Goal: Obtain resource: Download file/media

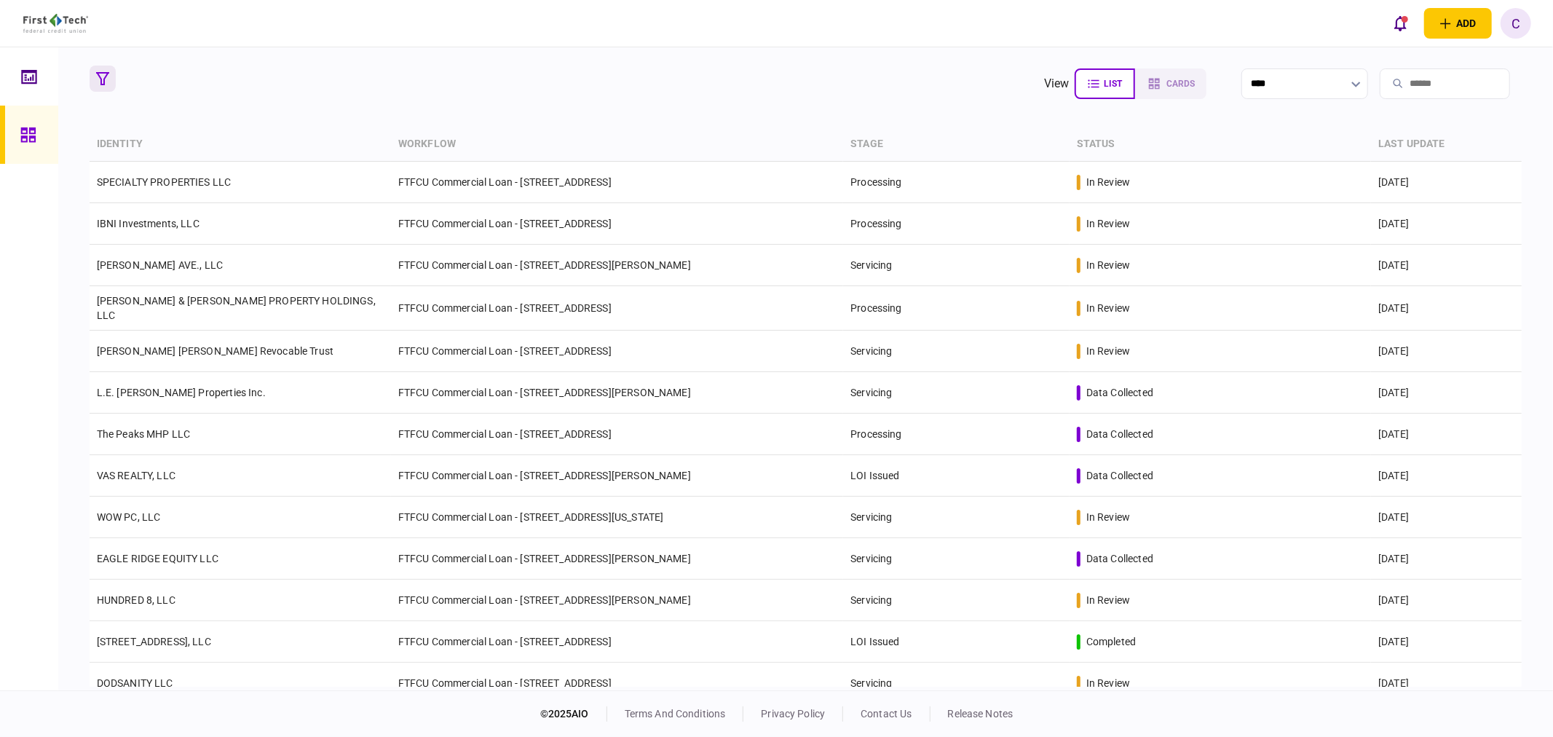
click at [96, 79] on icon "button" at bounding box center [102, 78] width 13 height 13
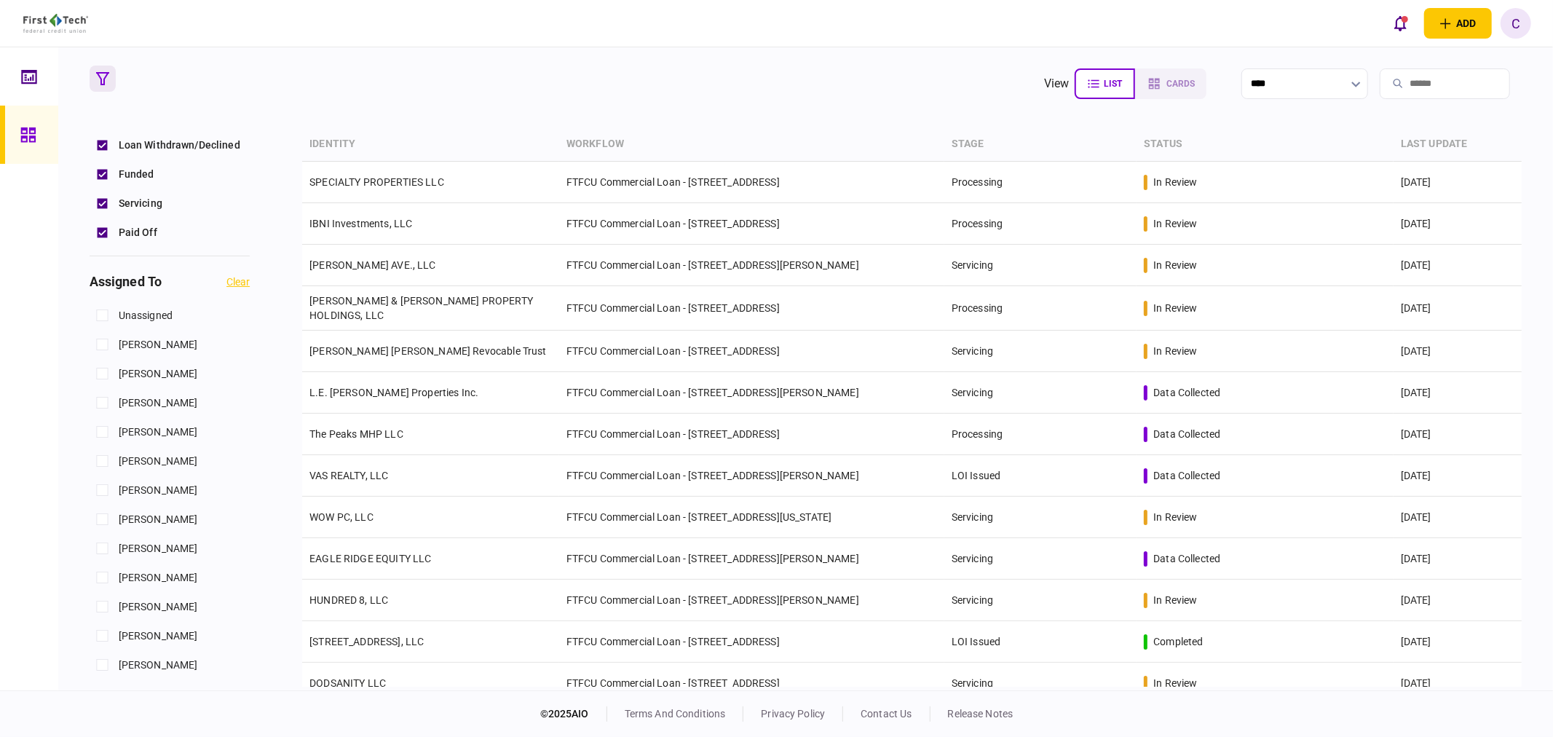
scroll to position [485, 0]
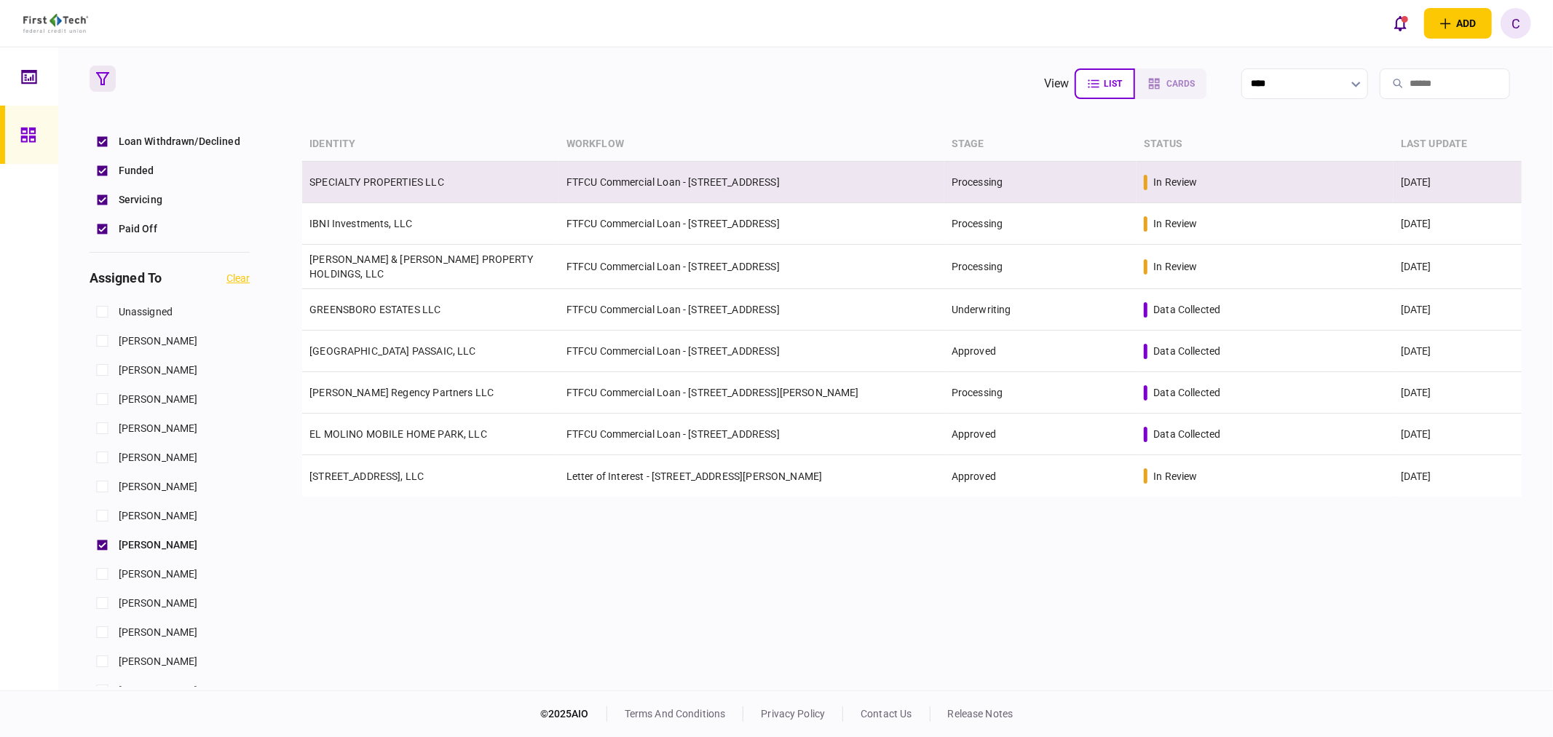
click at [379, 182] on link "SPECIALTY PROPERTIES LLC" at bounding box center [376, 182] width 135 height 12
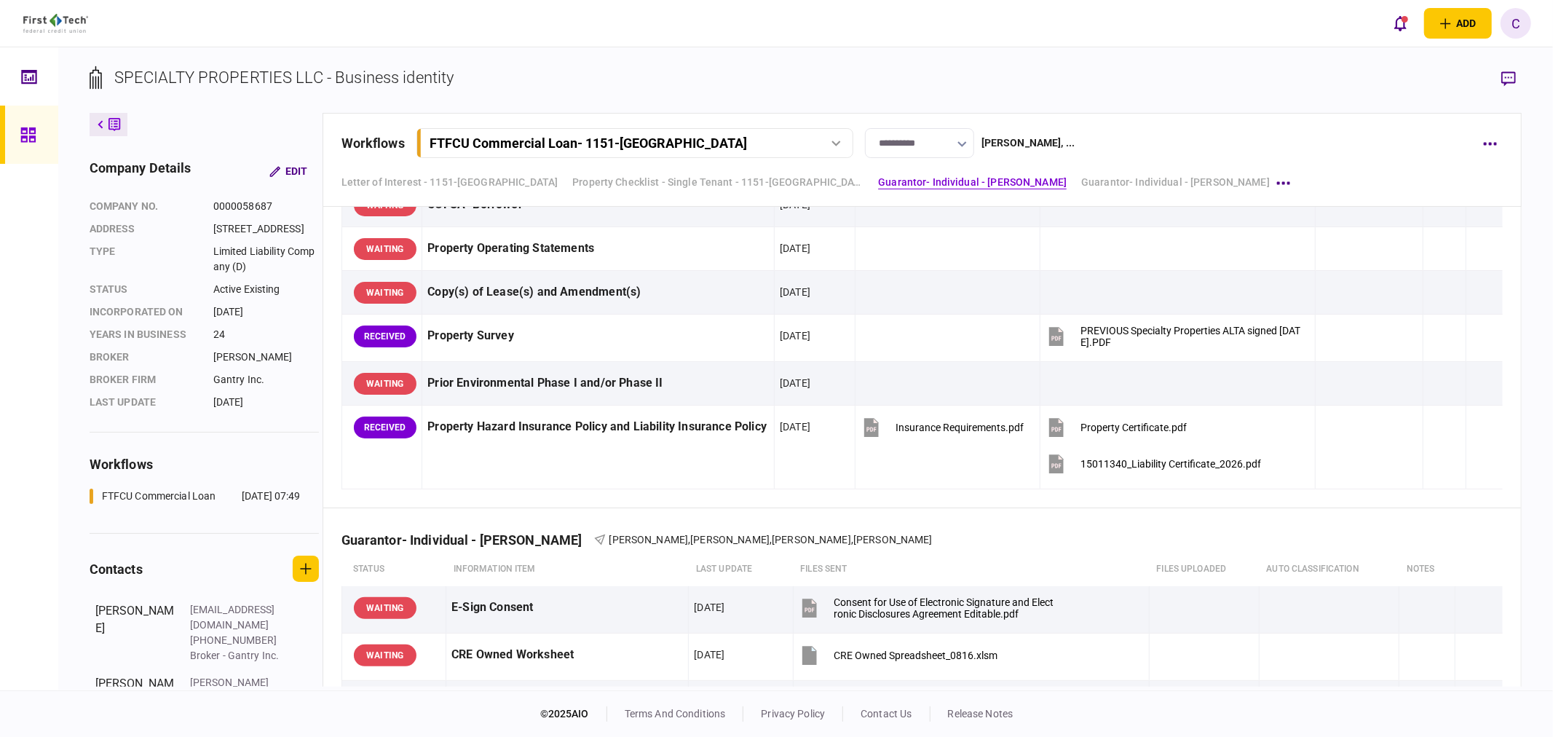
scroll to position [809, 0]
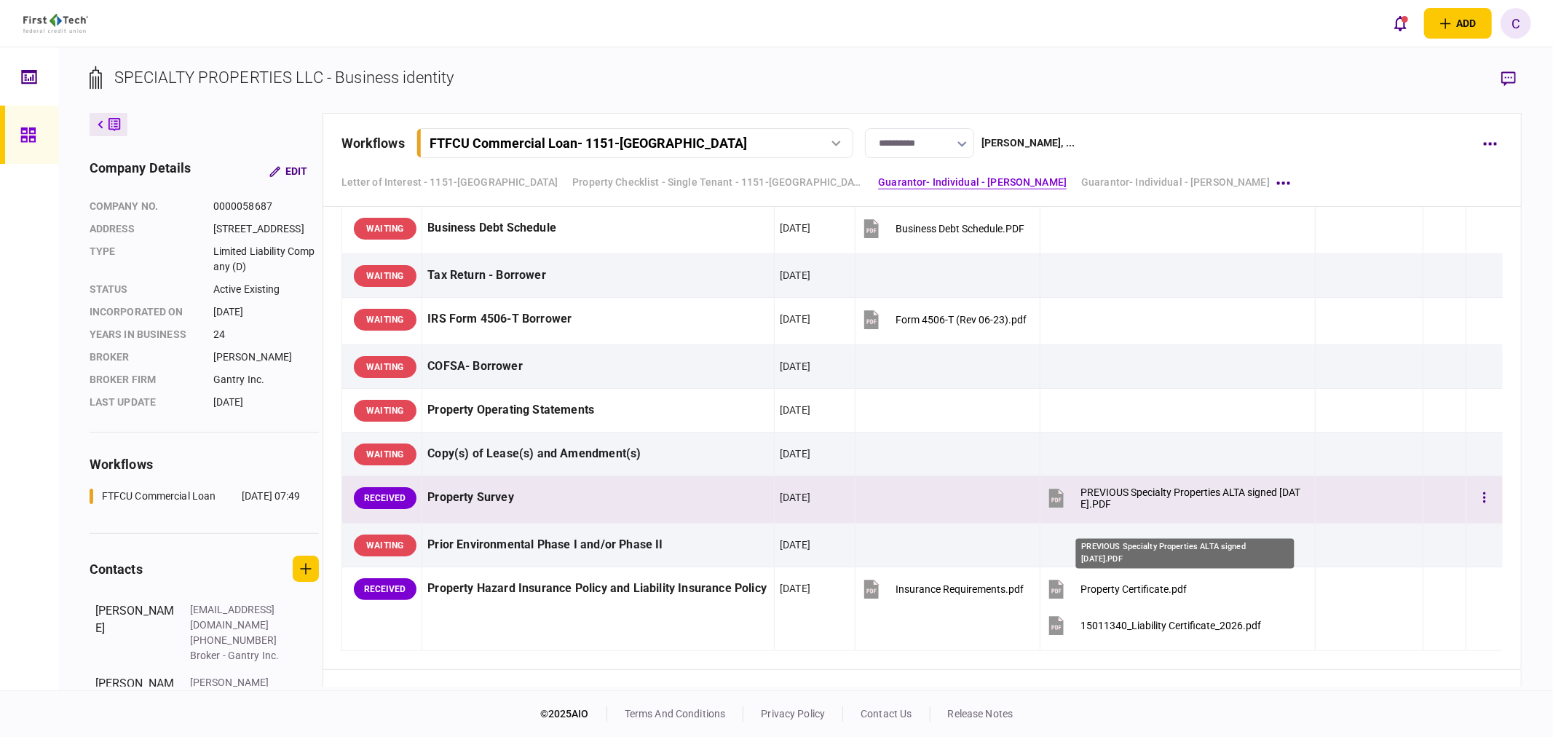
click at [1172, 510] on div "PREVIOUS Specialty Properties ALTA signed [DATE].PDF" at bounding box center [1190, 497] width 220 height 23
click at [1197, 510] on div "PREVIOUS Specialty Properties ALTA signed [DATE].PDF" at bounding box center [1190, 497] width 220 height 23
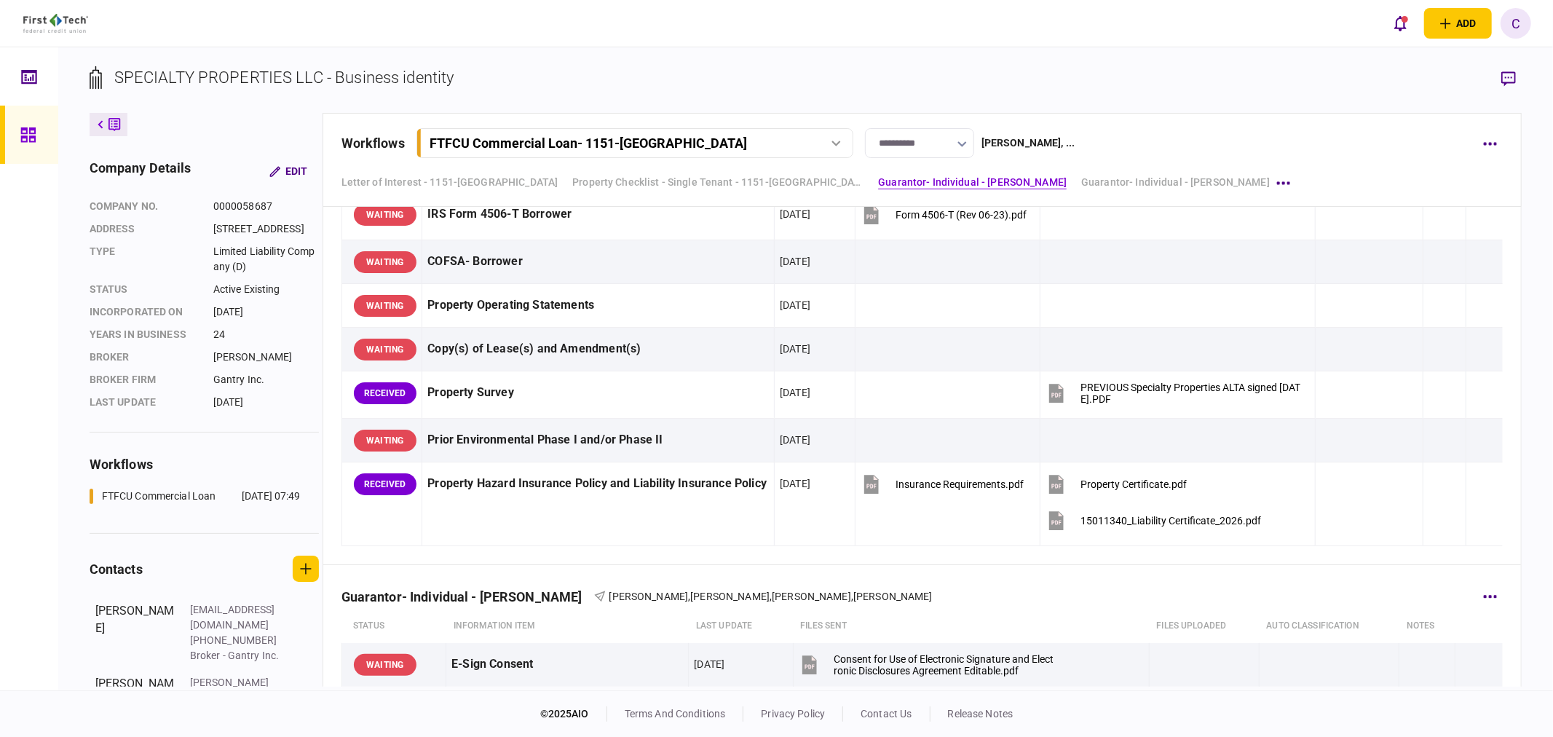
scroll to position [970, 0]
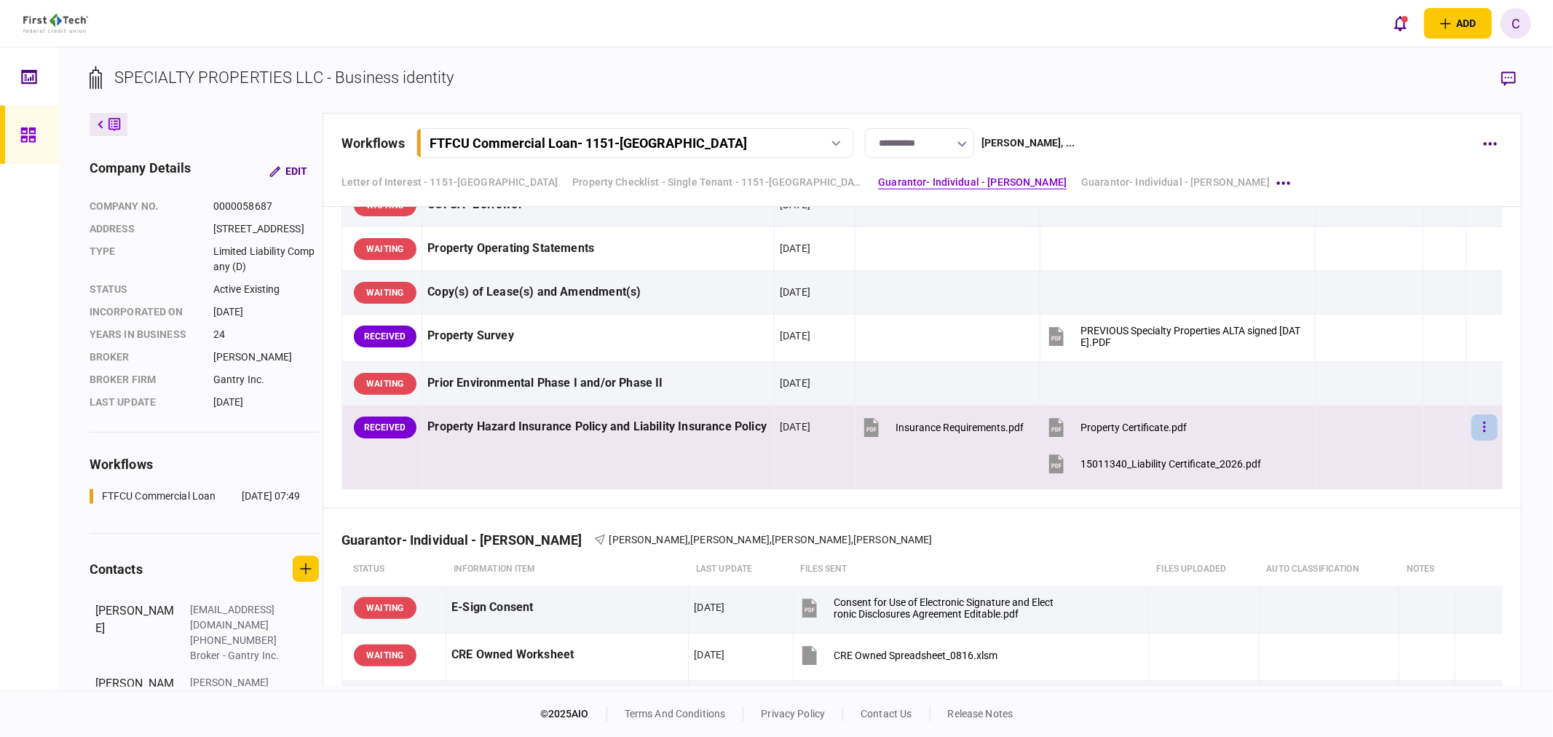
click at [1471, 440] on button "button" at bounding box center [1484, 427] width 26 height 26
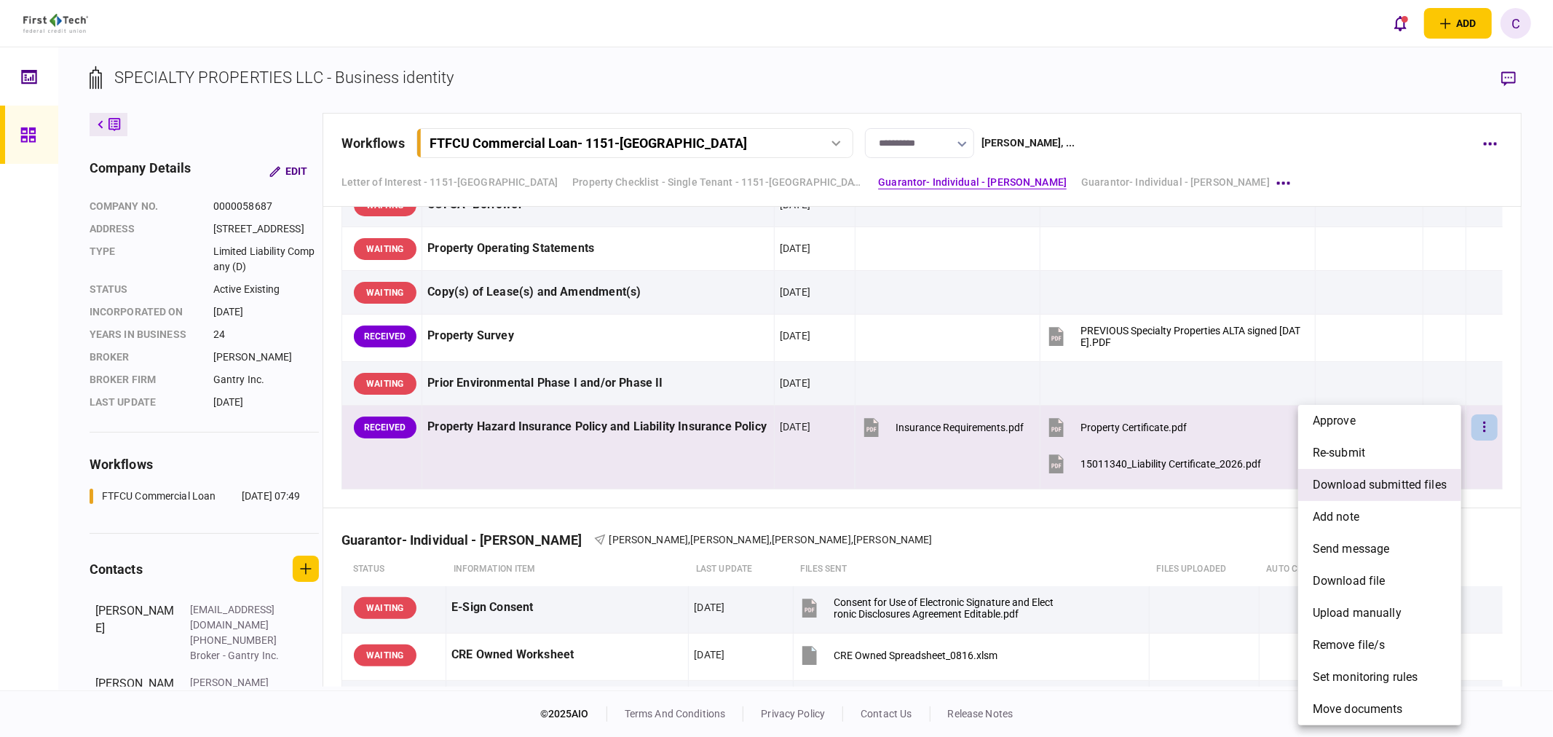
click at [1365, 482] on span "download submitted files" at bounding box center [1380, 484] width 134 height 17
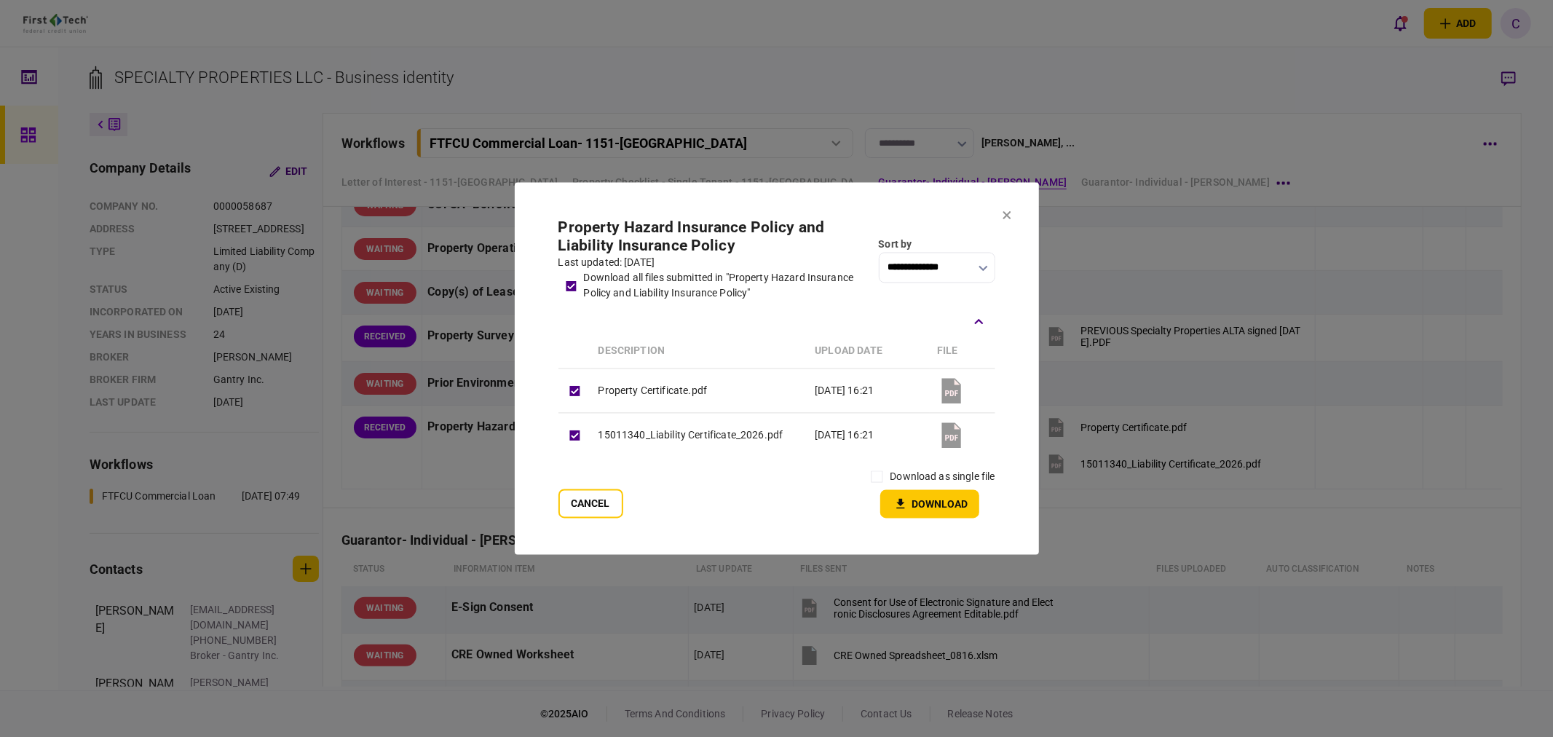
click at [955, 503] on button "Download" at bounding box center [929, 504] width 99 height 28
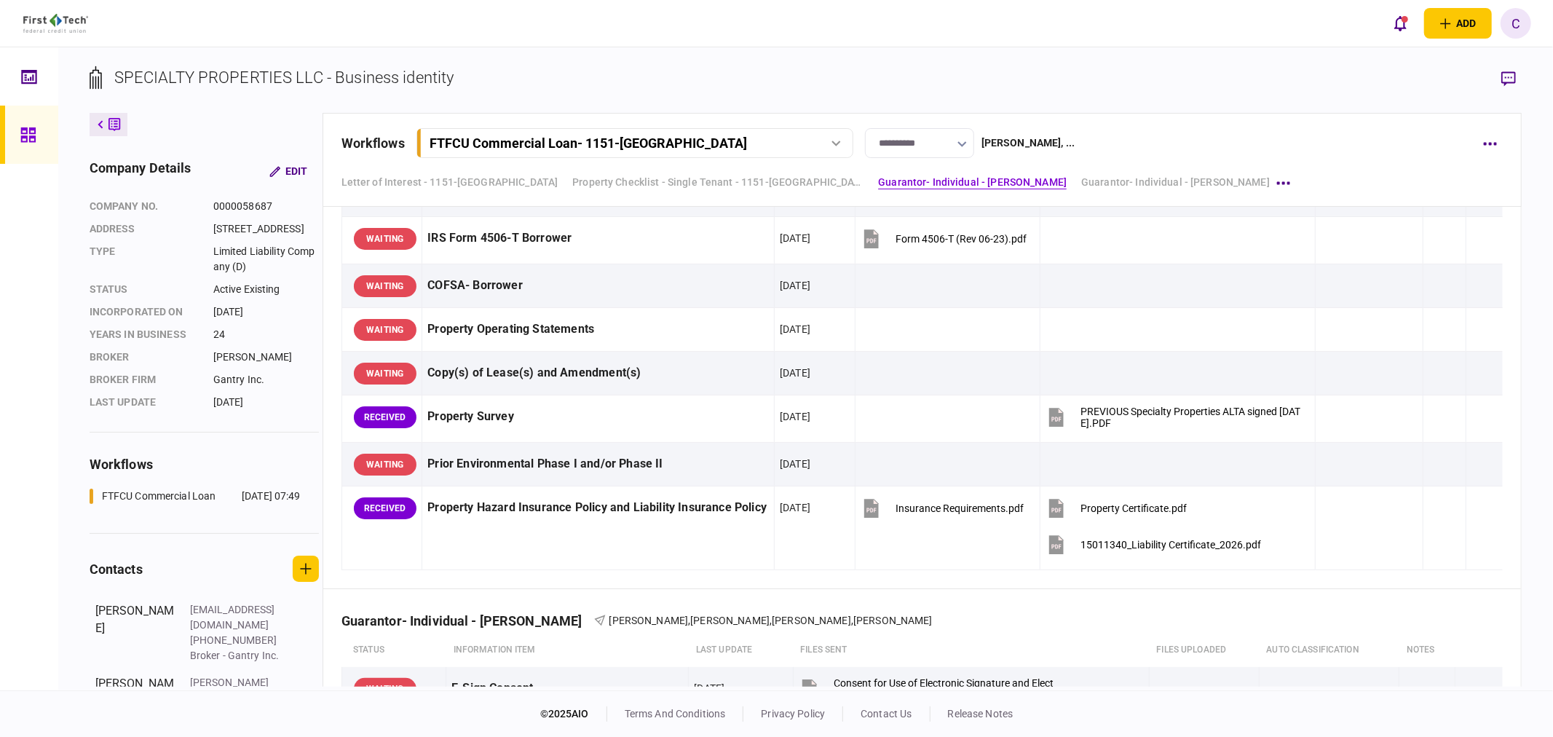
scroll to position [485, 0]
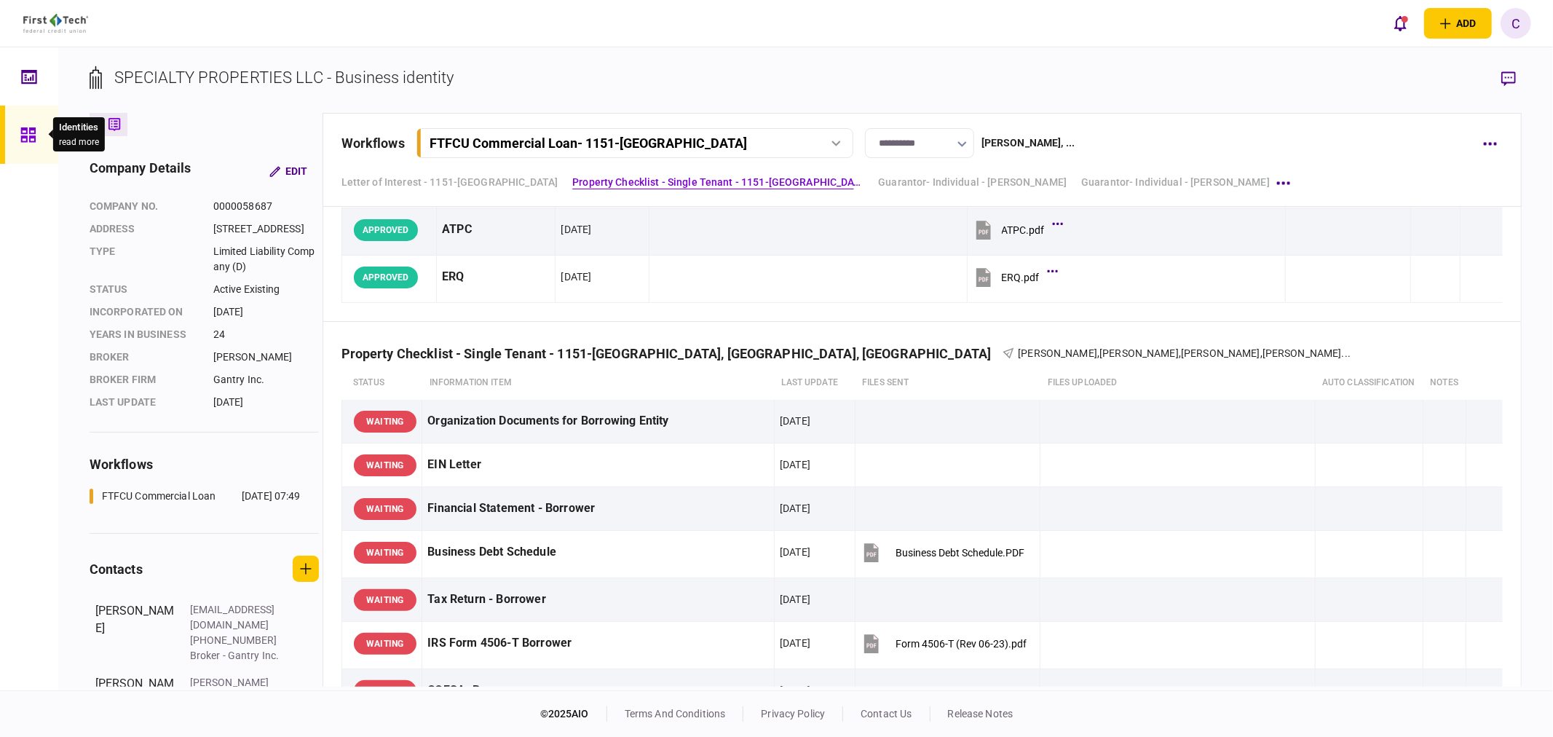
click at [28, 133] on icon at bounding box center [28, 135] width 16 height 17
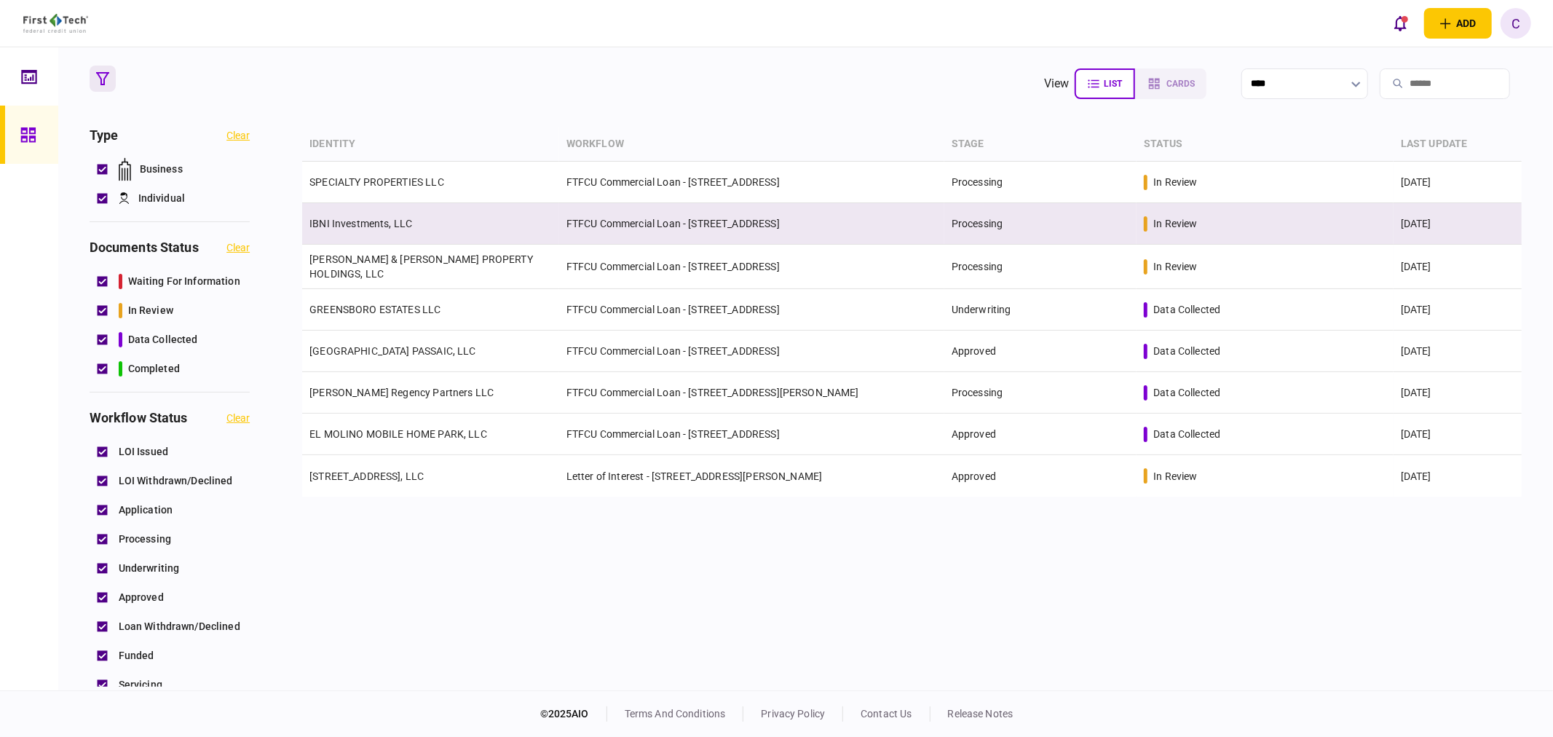
click at [355, 220] on link "IBNI Investments, LLC" at bounding box center [360, 224] width 103 height 12
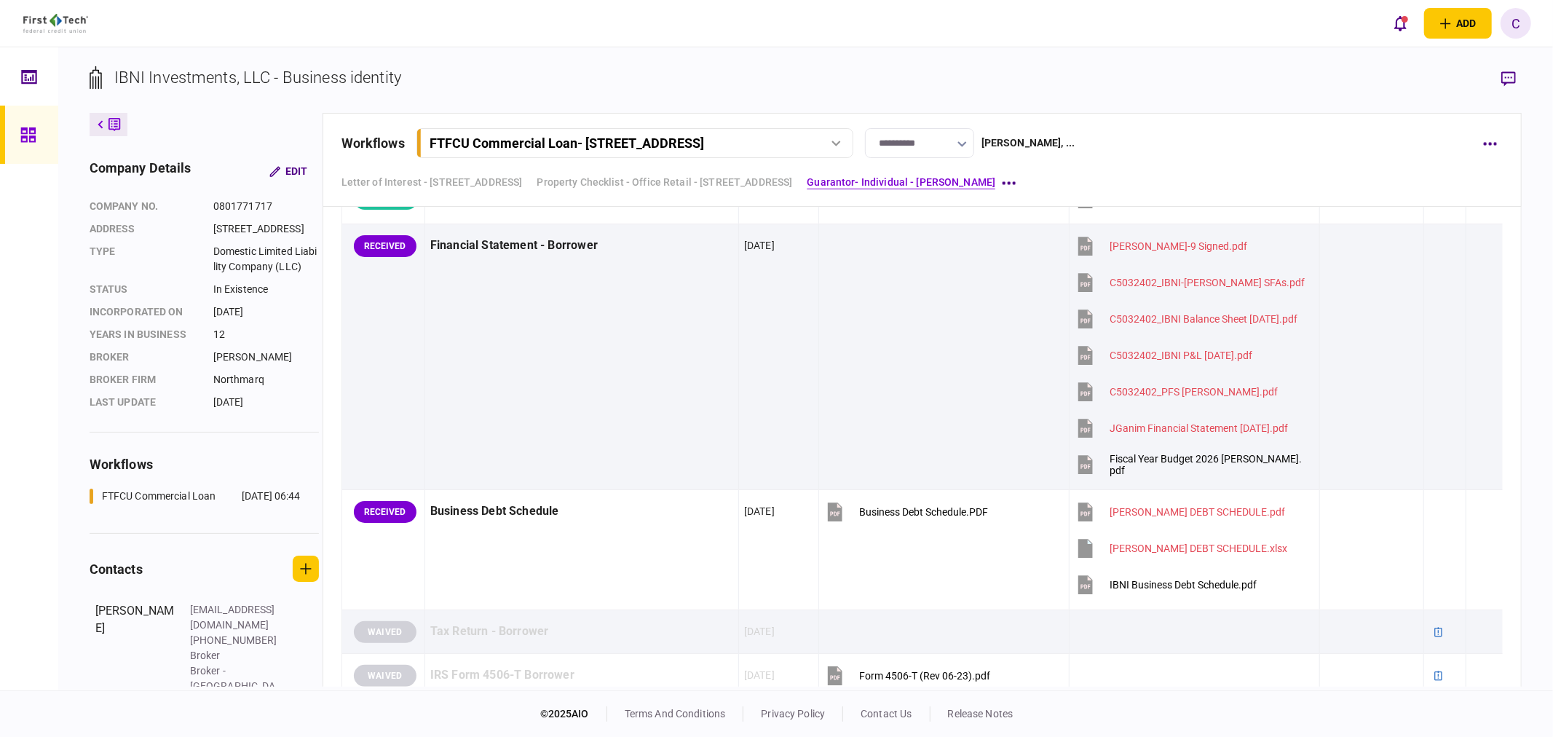
scroll to position [890, 0]
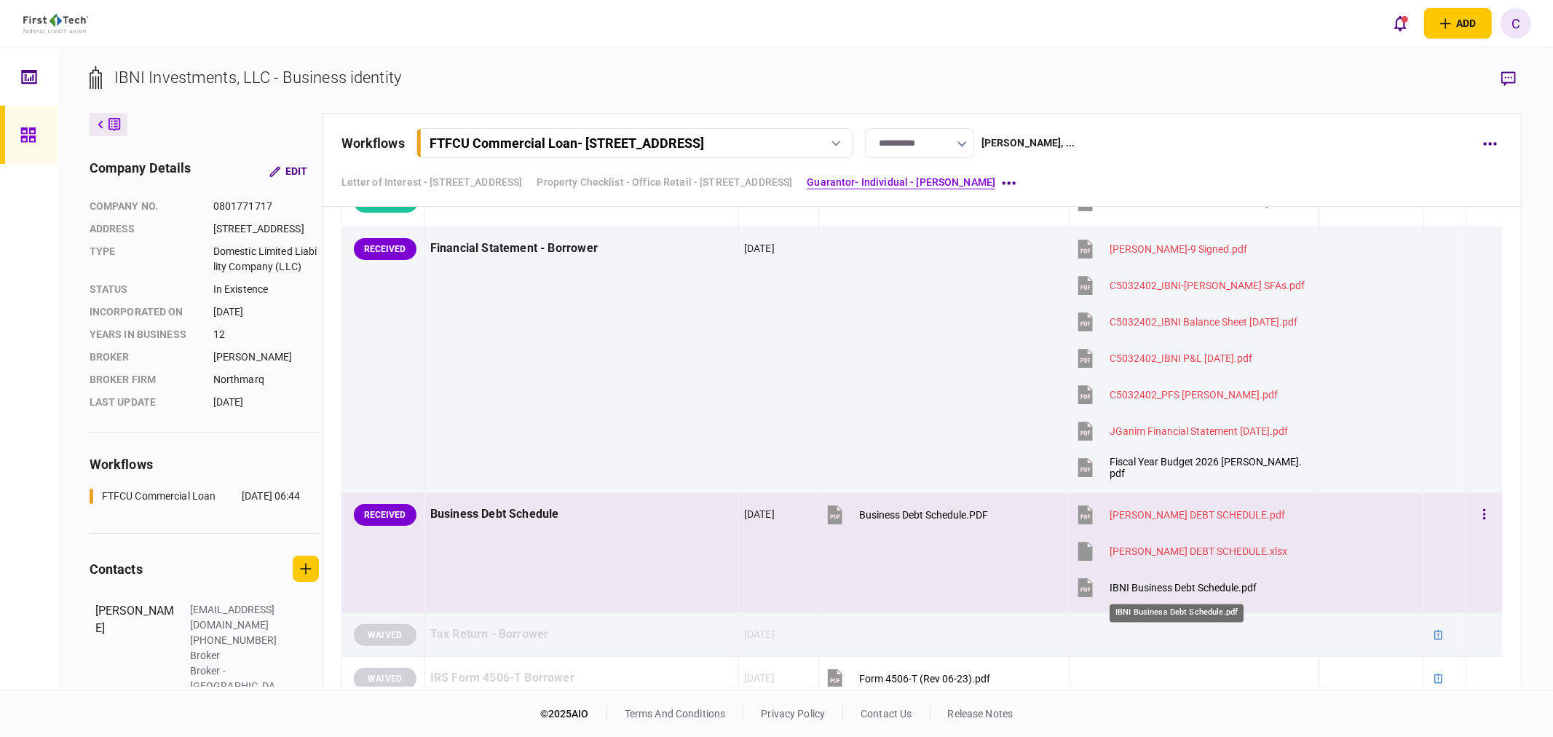
click at [1178, 592] on div "IBNI Business Debt Schedule.pdf" at bounding box center [1182, 588] width 147 height 12
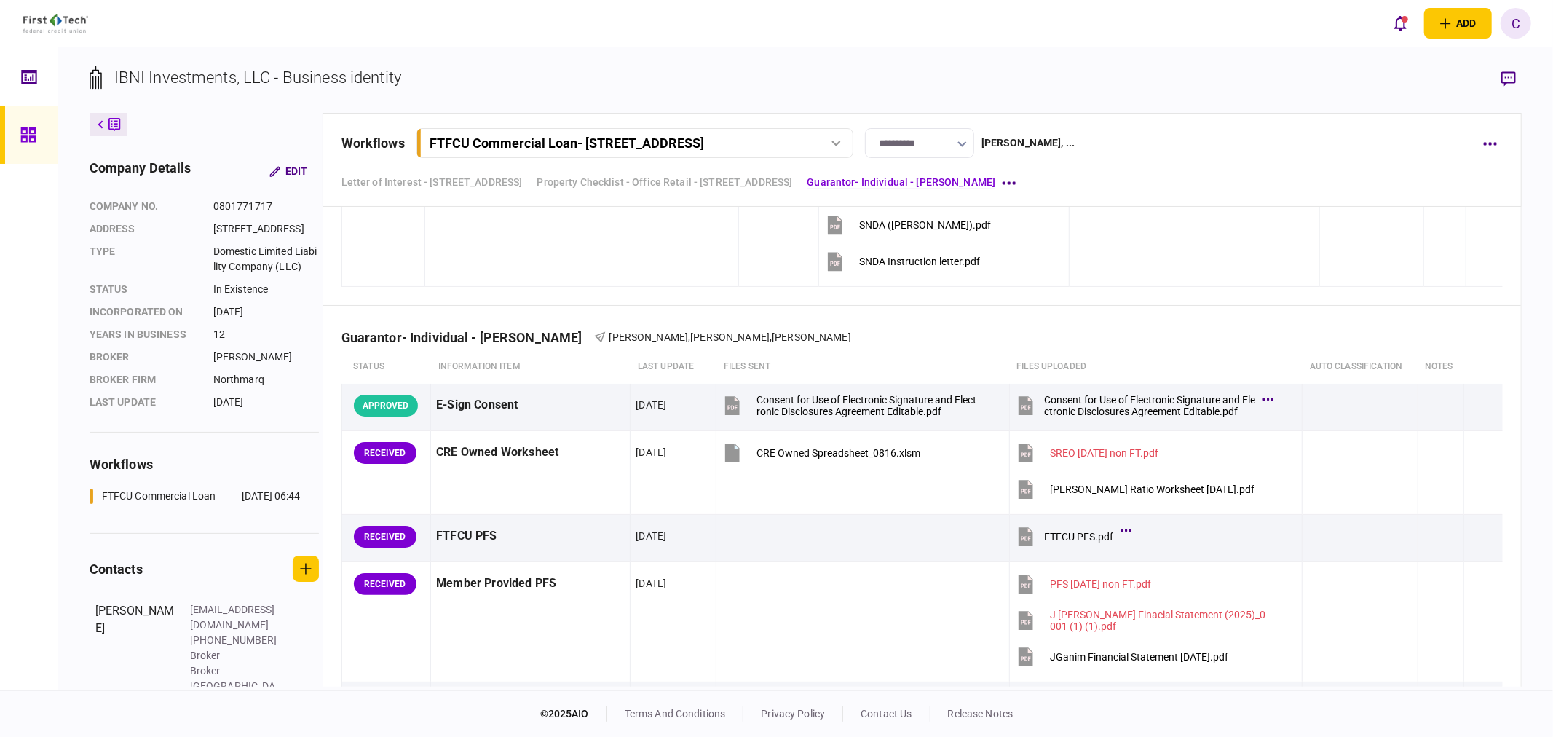
scroll to position [3882, 0]
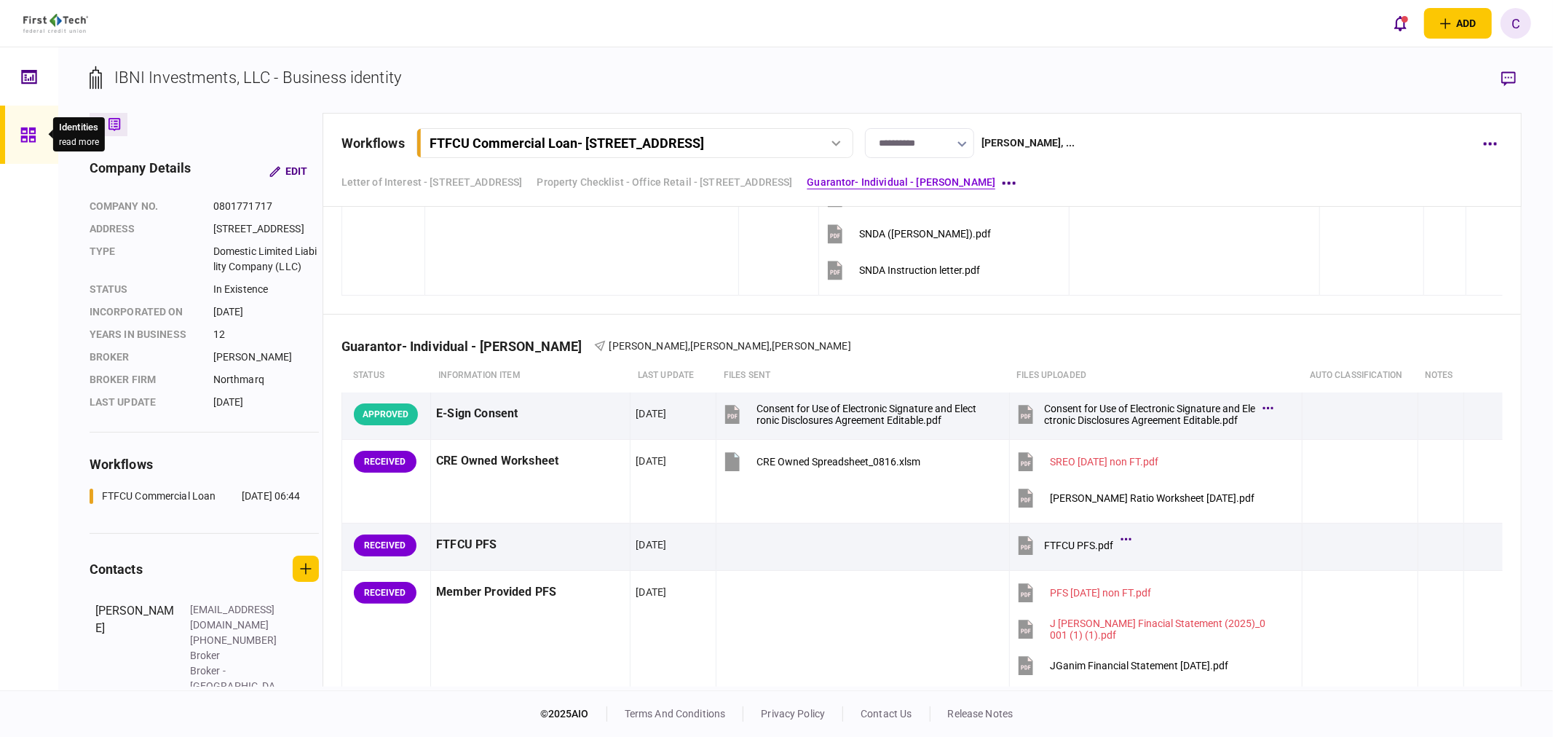
click at [29, 139] on icon at bounding box center [27, 134] width 15 height 15
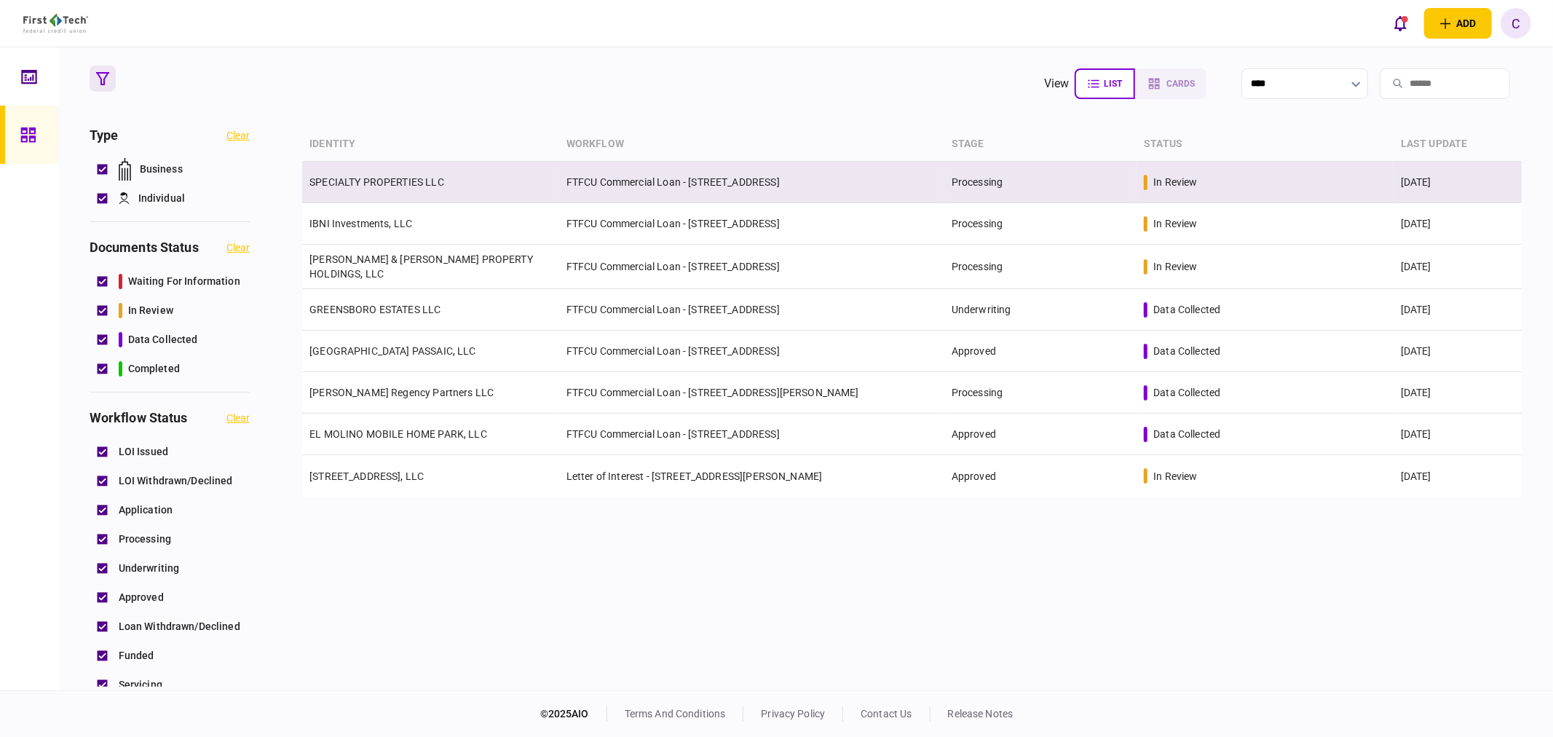
click at [367, 180] on link "SPECIALTY PROPERTIES LLC" at bounding box center [376, 182] width 135 height 12
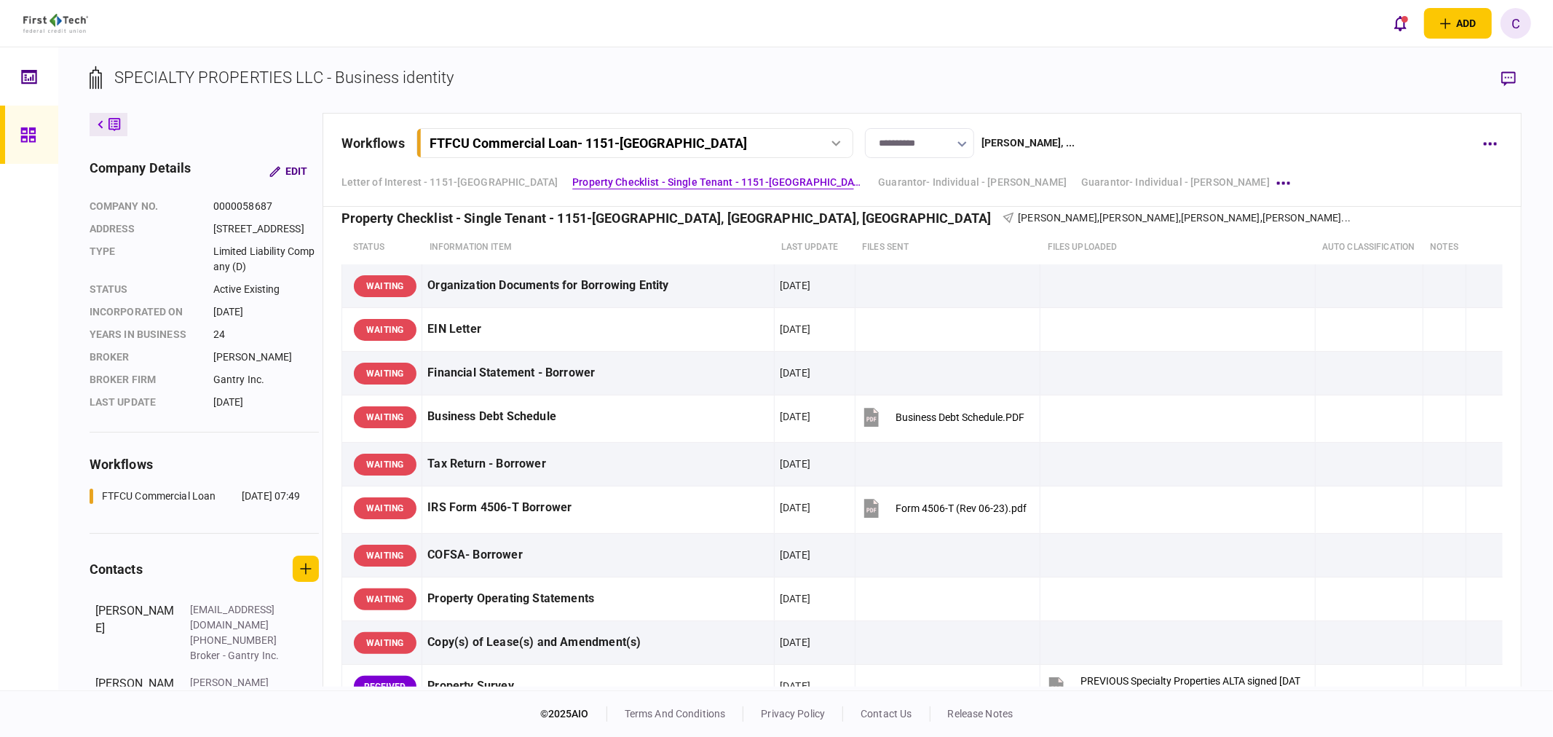
scroll to position [215, 0]
